Goal: Task Accomplishment & Management: Manage account settings

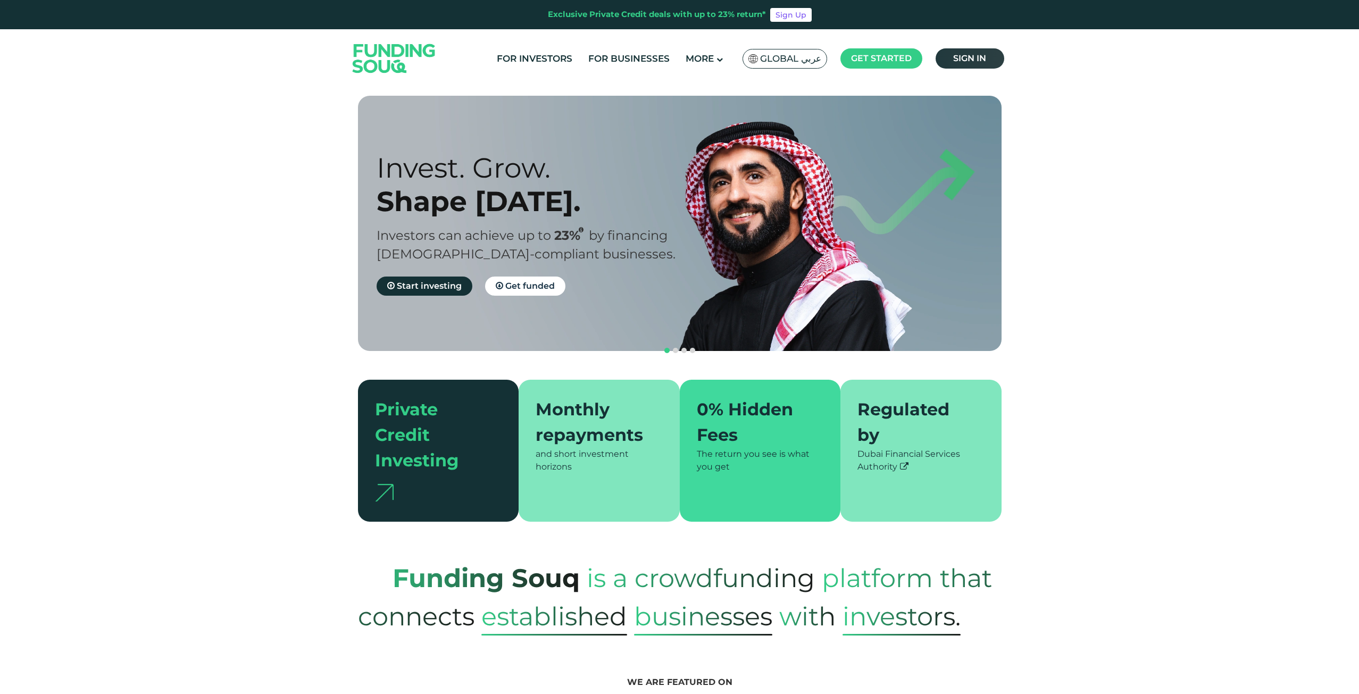
click at [979, 52] on link "Sign in" at bounding box center [969, 58] width 69 height 20
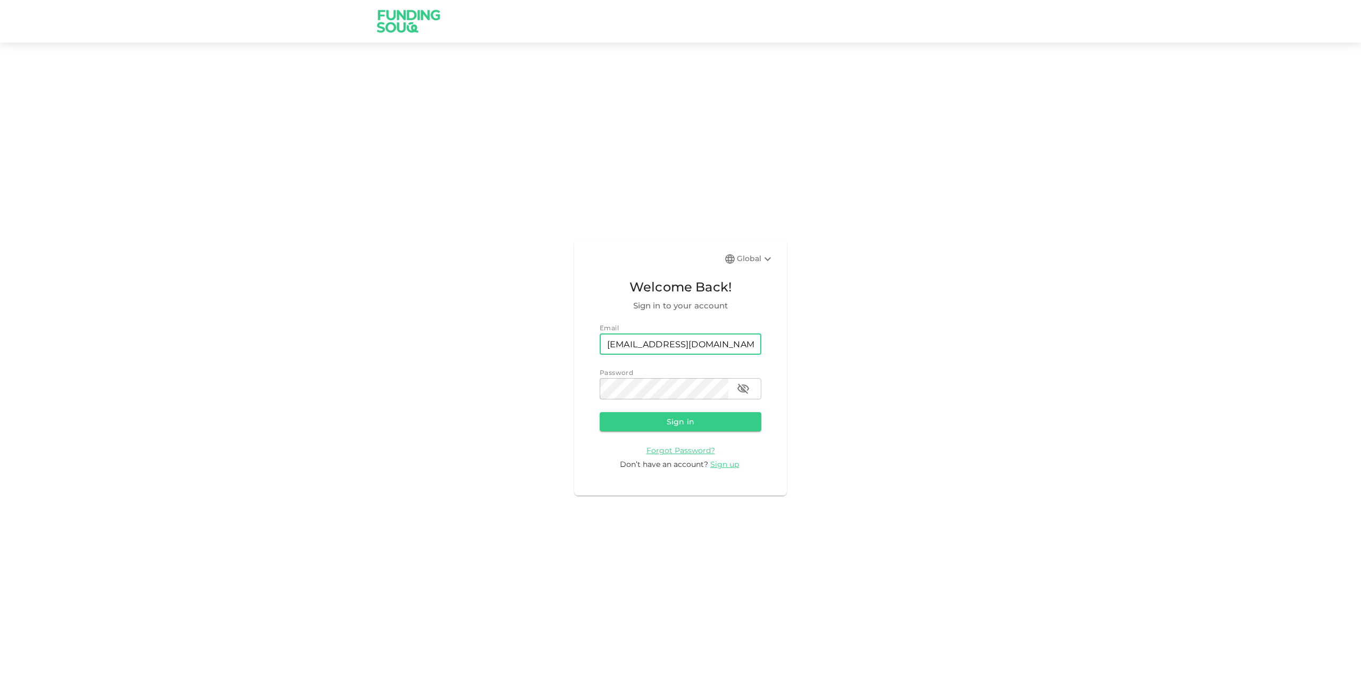
click at [697, 426] on button "Sign in" at bounding box center [681, 421] width 162 height 19
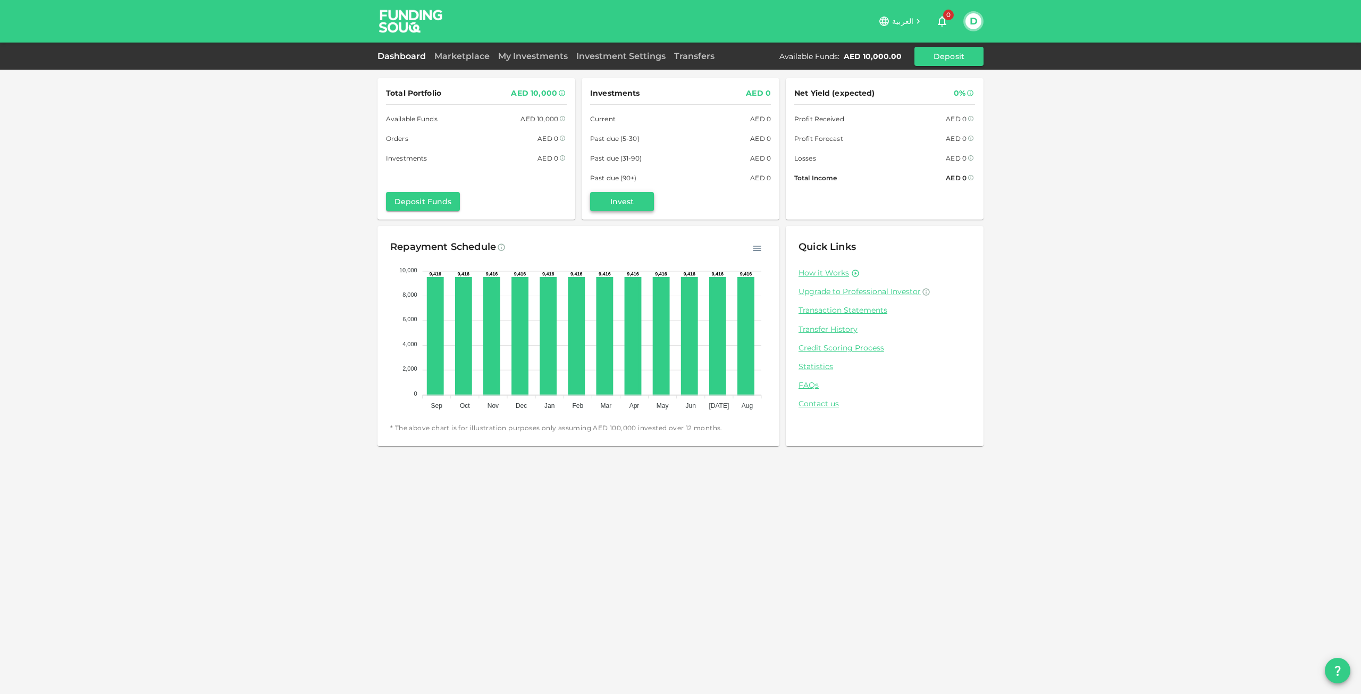
click at [628, 208] on button "Invest" at bounding box center [622, 201] width 64 height 19
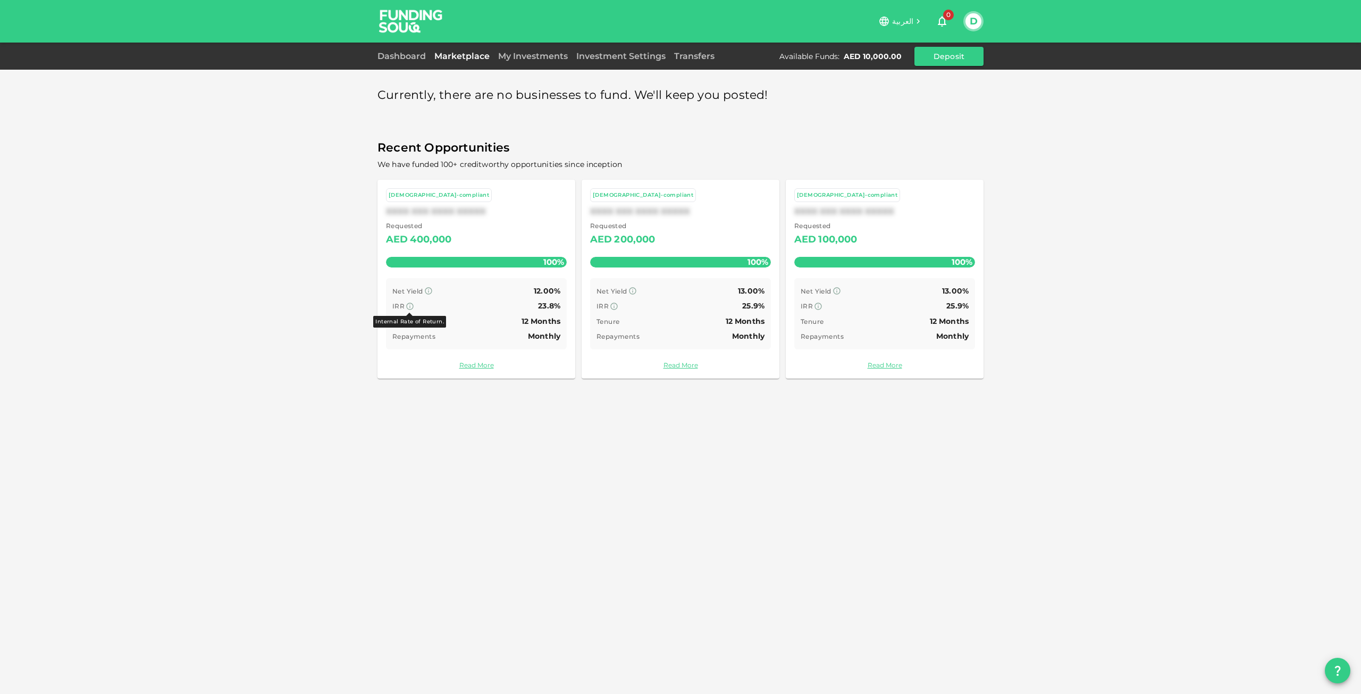
click at [409, 303] on icon at bounding box center [410, 306] width 7 height 7
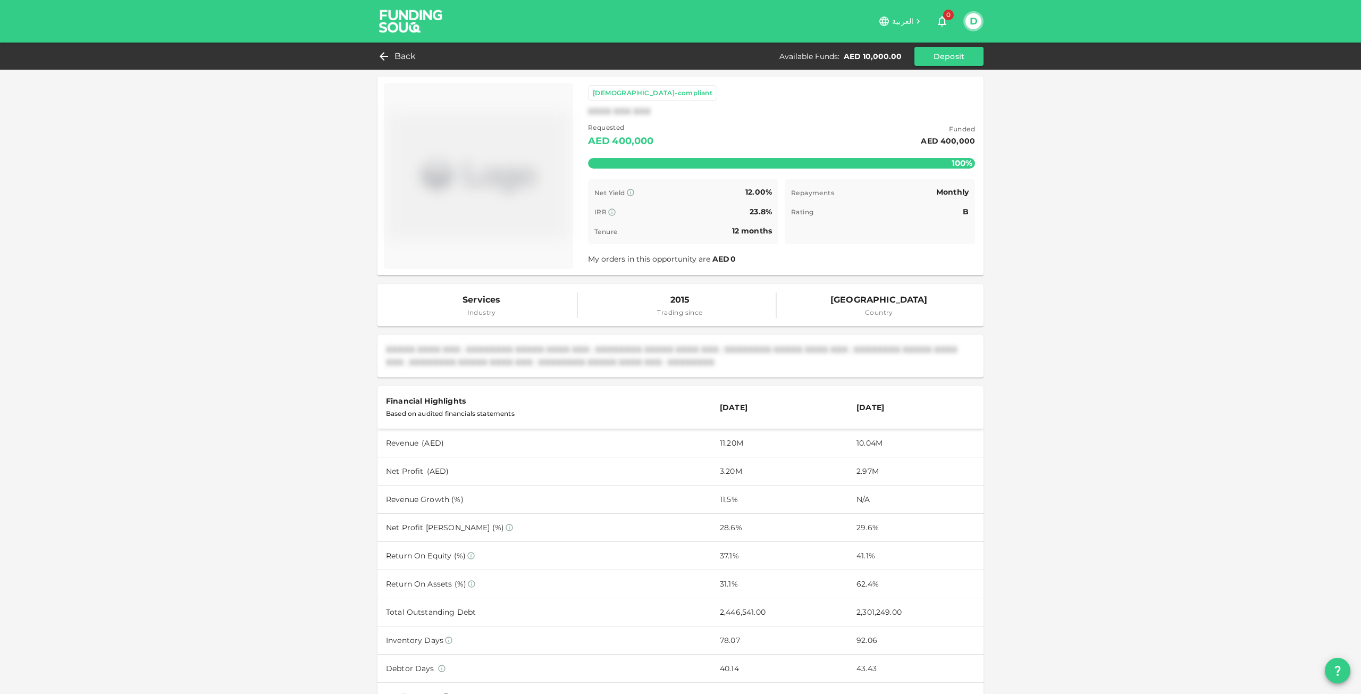
click at [410, 23] on img at bounding box center [411, 21] width 80 height 42
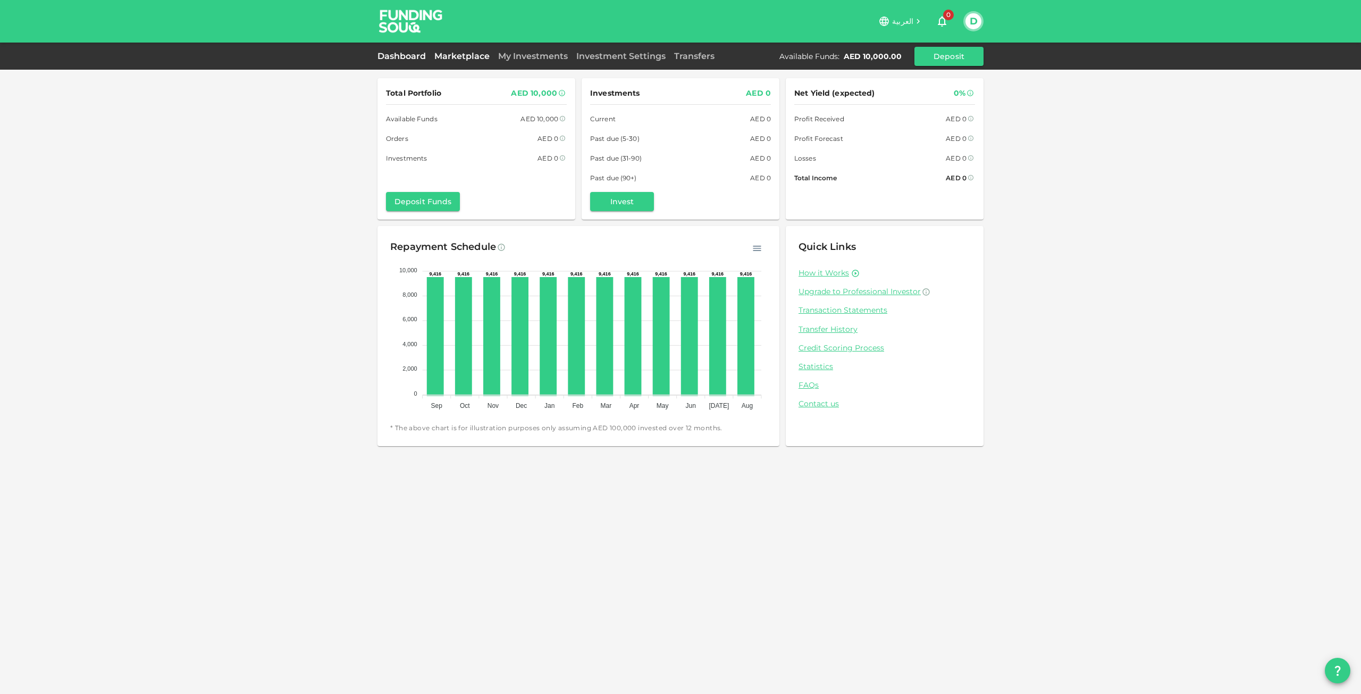
click at [474, 56] on link "Marketplace" at bounding box center [462, 56] width 64 height 10
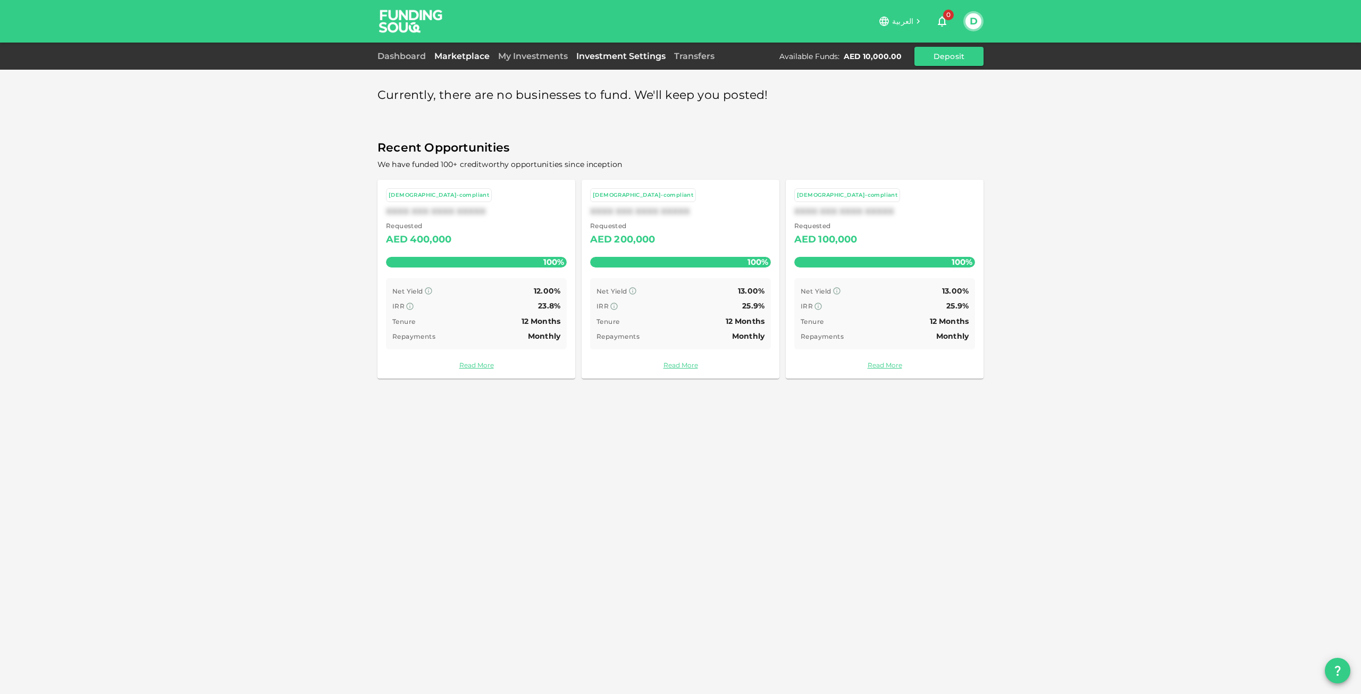
click at [579, 57] on link "Investment Settings" at bounding box center [621, 56] width 98 height 10
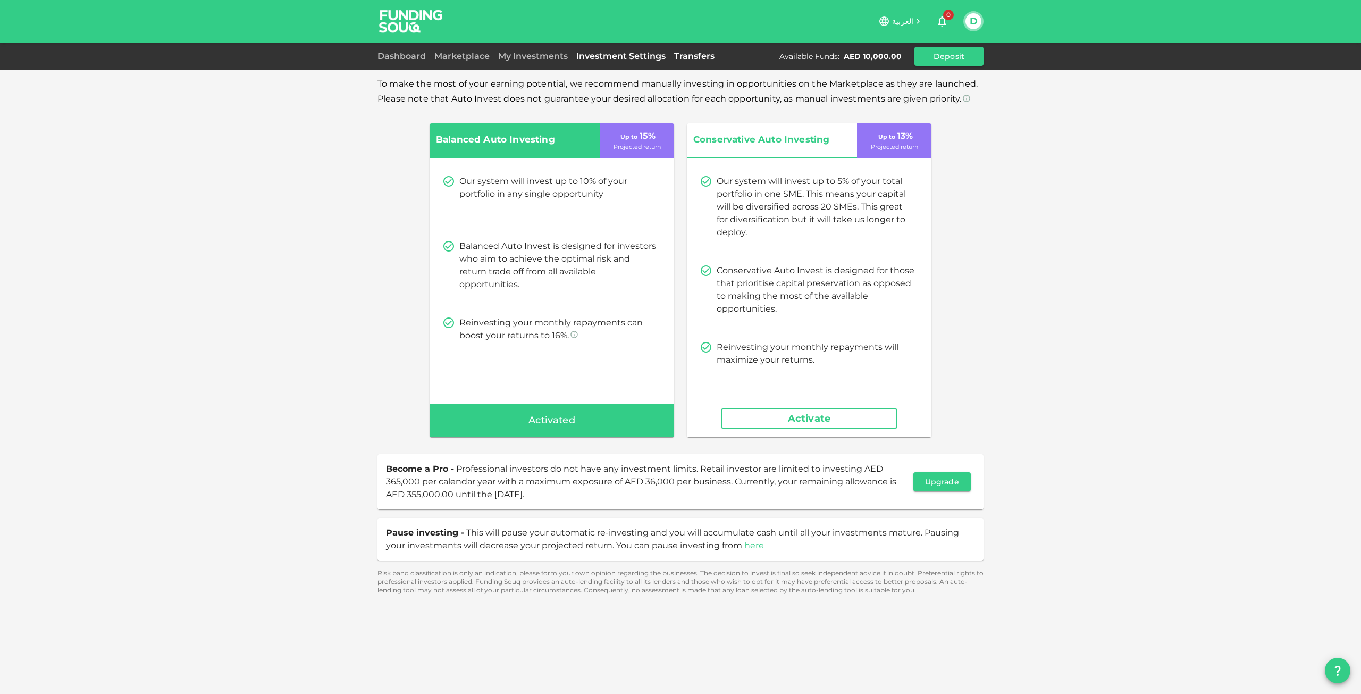
click at [694, 54] on link "Transfers" at bounding box center [694, 56] width 49 height 10
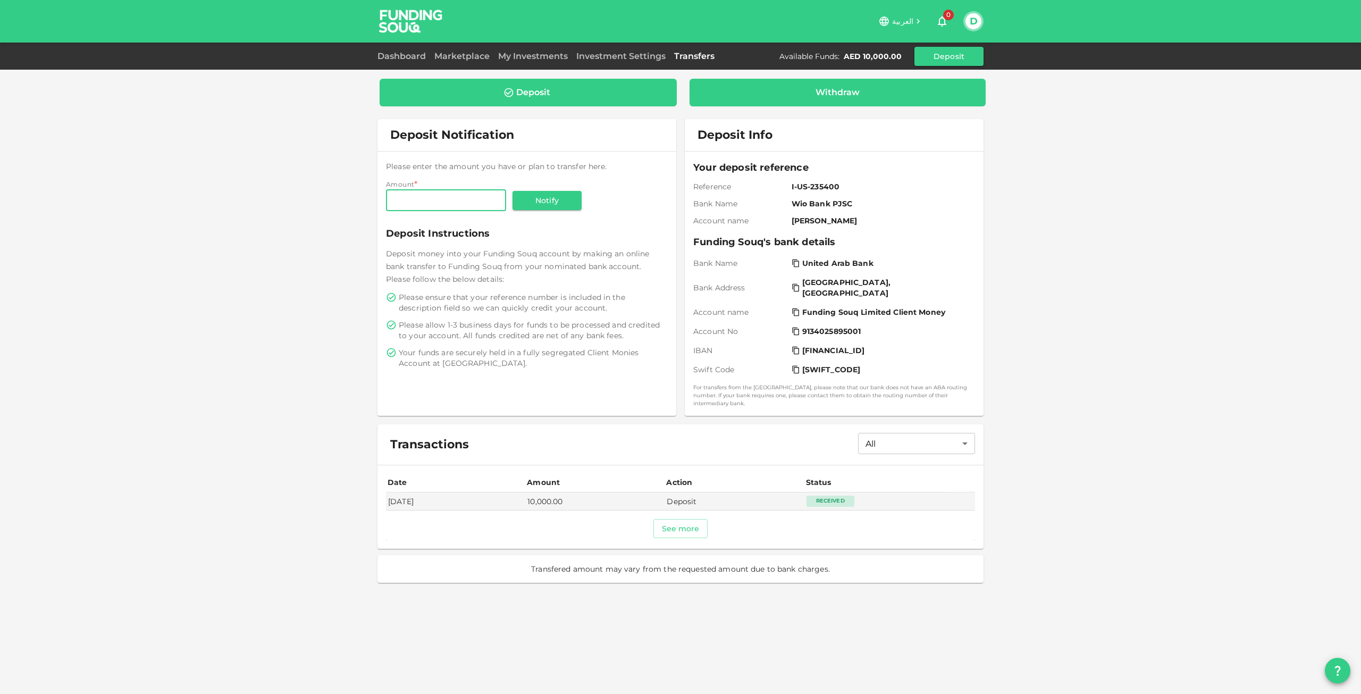
click at [856, 89] on div "Withdraw" at bounding box center [838, 92] width 44 height 11
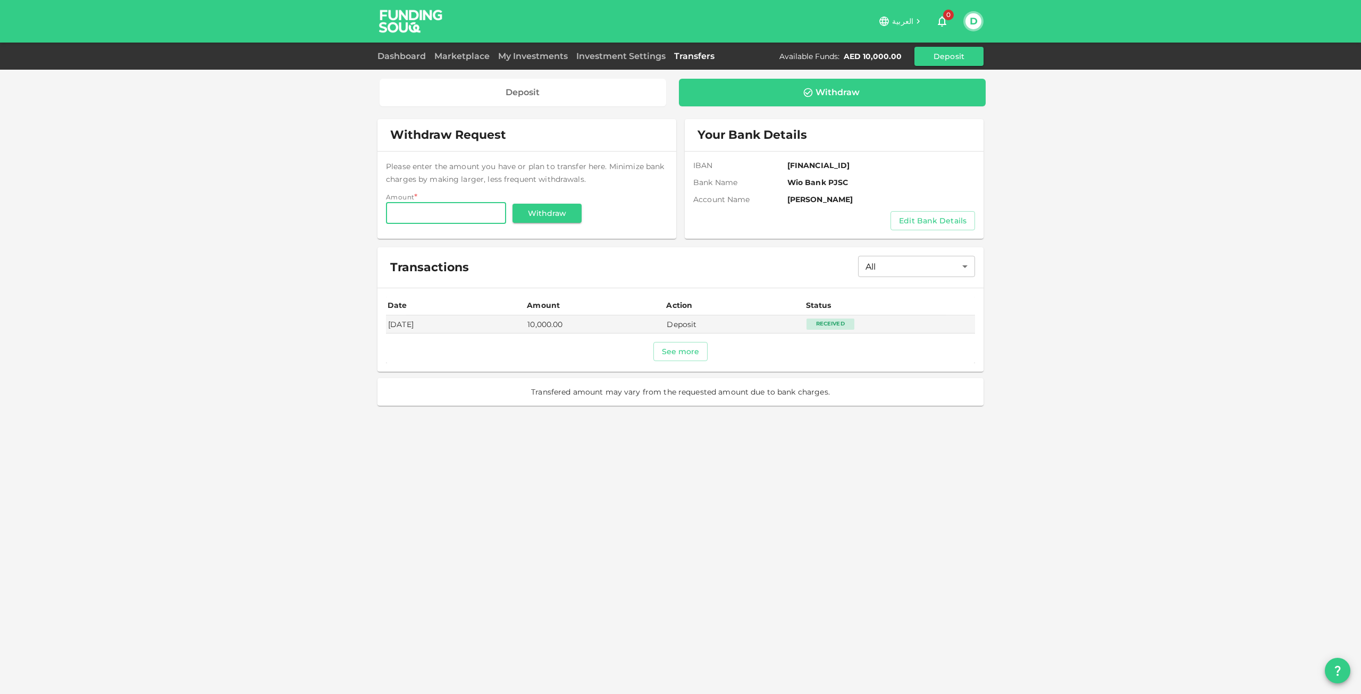
click at [462, 213] on input "Amount" at bounding box center [446, 213] width 120 height 21
click at [784, 325] on td "Deposit" at bounding box center [734, 324] width 139 height 18
click at [677, 349] on button "See more" at bounding box center [680, 351] width 55 height 19
click at [951, 265] on body "العربية 0 D Dashboard Marketplace My Investments Investment Settings Transfers …" at bounding box center [680, 347] width 1361 height 694
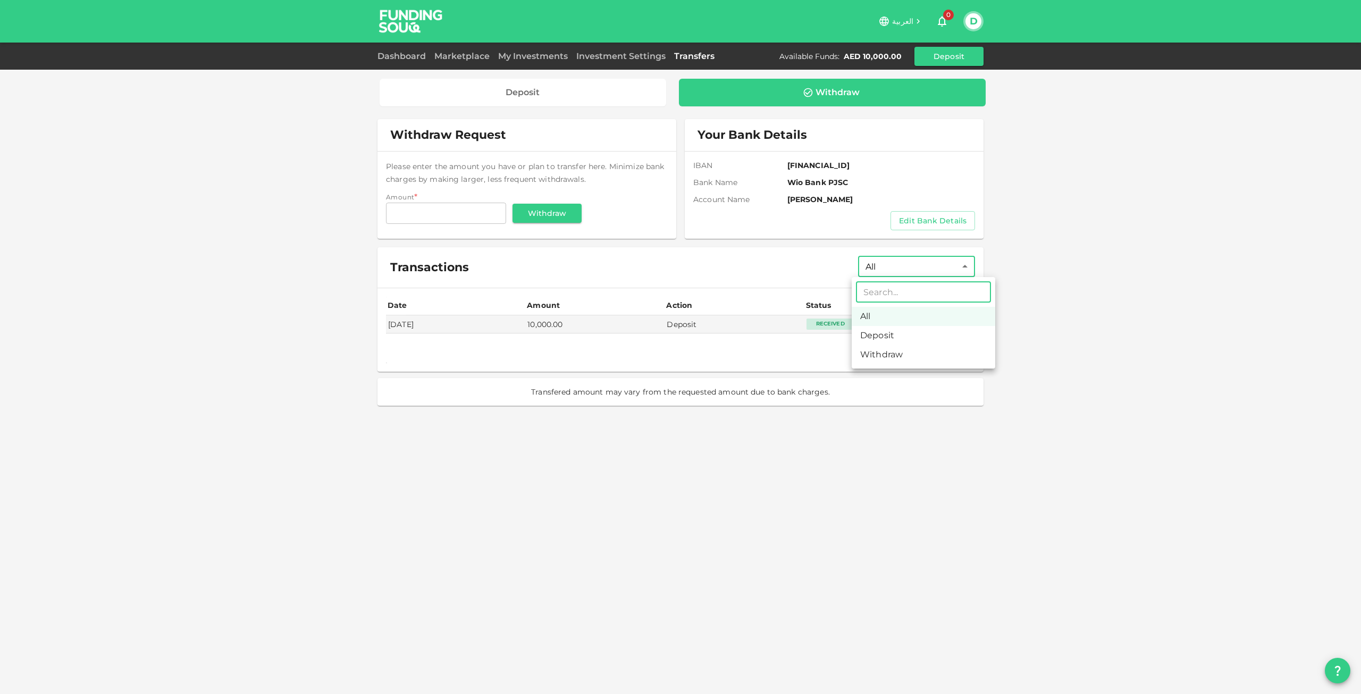
click at [802, 238] on div at bounding box center [680, 347] width 1361 height 694
